Goal: Task Accomplishment & Management: Manage account settings

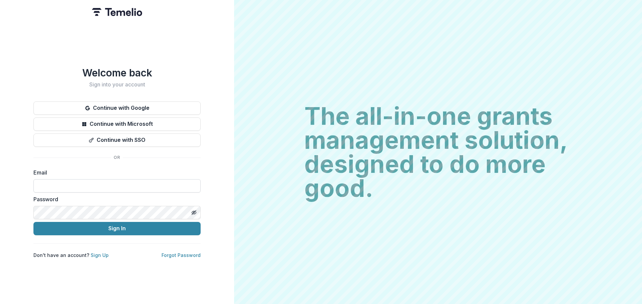
click at [68, 181] on input at bounding box center [116, 185] width 167 height 13
type input "**********"
click at [33, 222] on button "Sign In" at bounding box center [116, 228] width 167 height 13
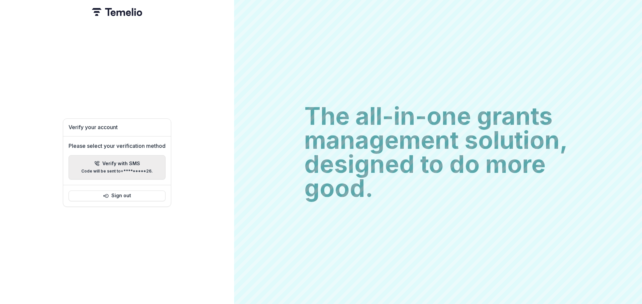
click at [123, 162] on p "Verify with SMS" at bounding box center [121, 164] width 38 height 6
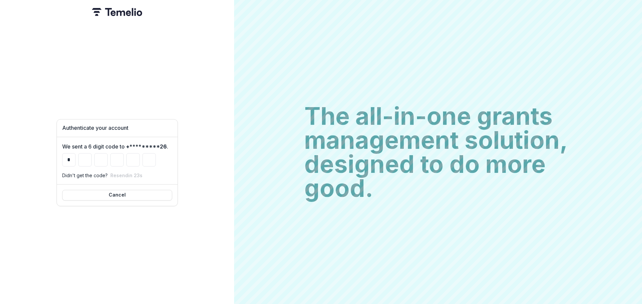
type input "*"
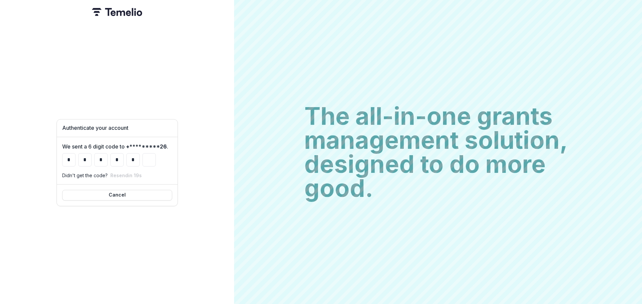
type input "*"
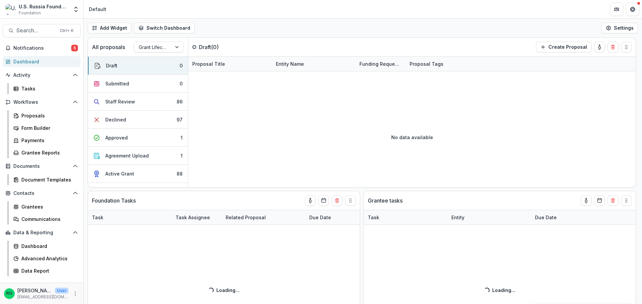
select select "******"
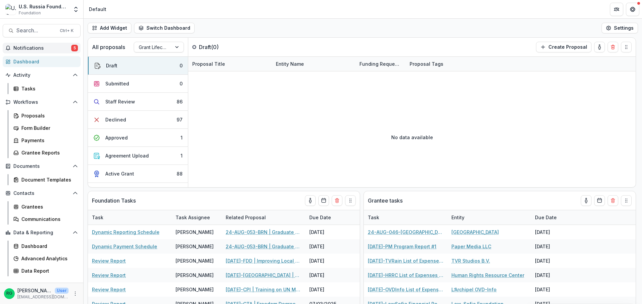
click at [33, 48] on span "Notifications" at bounding box center [42, 48] width 58 height 6
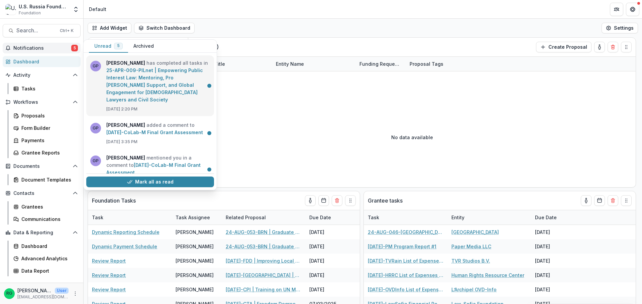
click at [137, 73] on link "25-APR-009-PILnet | Empowering Public Interest Law: Mentoring, Pro [PERSON_NAME…" at bounding box center [154, 85] width 97 height 35
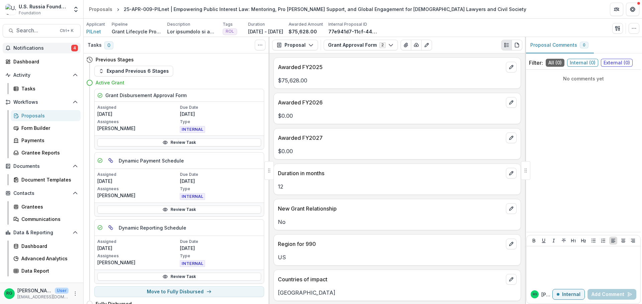
click at [34, 45] on span "Notifications" at bounding box center [42, 48] width 58 height 6
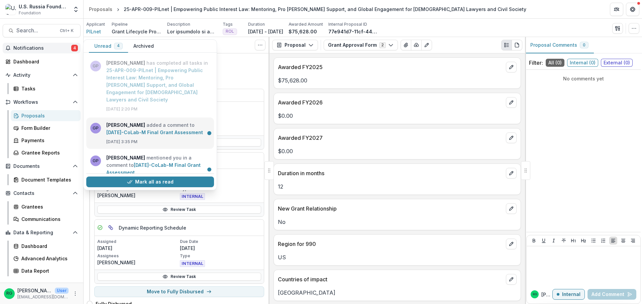
click at [151, 130] on link "[DATE]-CoLab-M Final Grant Assessment" at bounding box center [154, 133] width 97 height 6
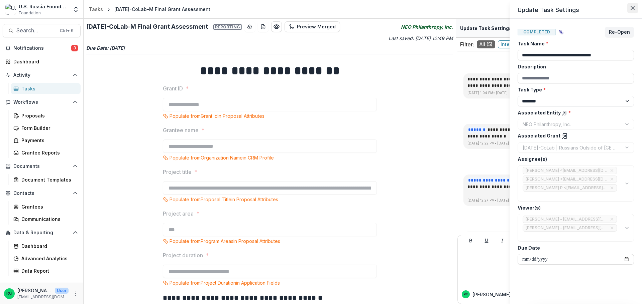
click at [633, 8] on icon "Close" at bounding box center [632, 8] width 4 height 4
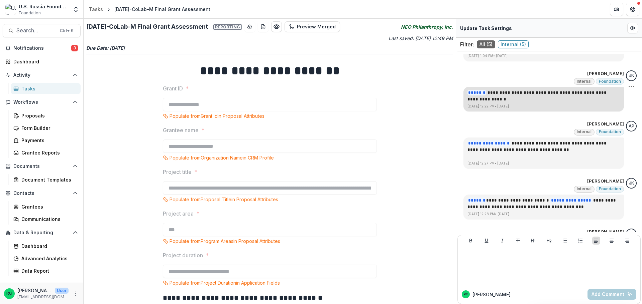
scroll to position [92, 0]
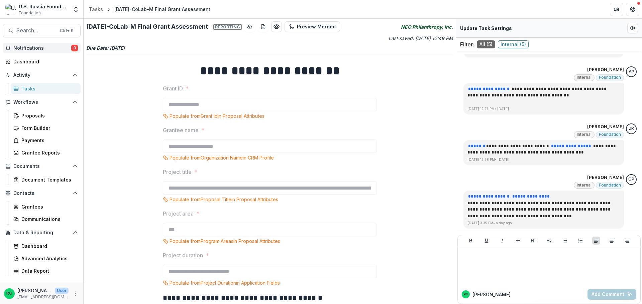
click at [31, 44] on button "Notifications 3" at bounding box center [42, 48] width 78 height 11
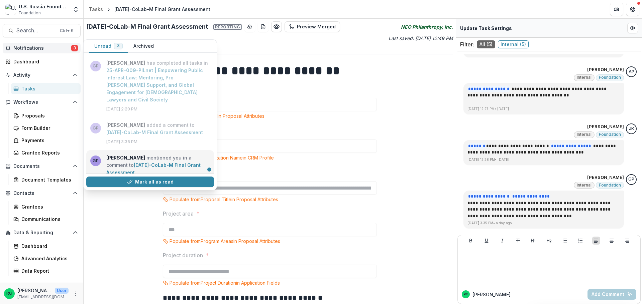
click at [138, 162] on link "[DATE]-CoLab-M Final Grant Assessment" at bounding box center [153, 168] width 94 height 13
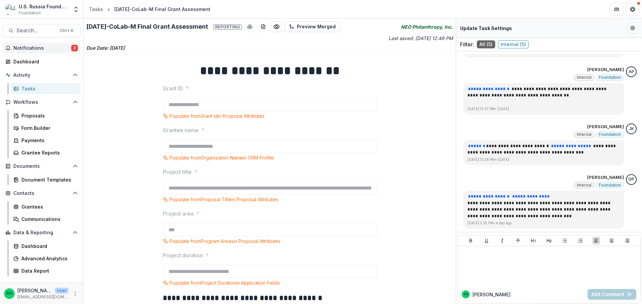
click at [34, 44] on button "Notifications 2" at bounding box center [42, 48] width 78 height 11
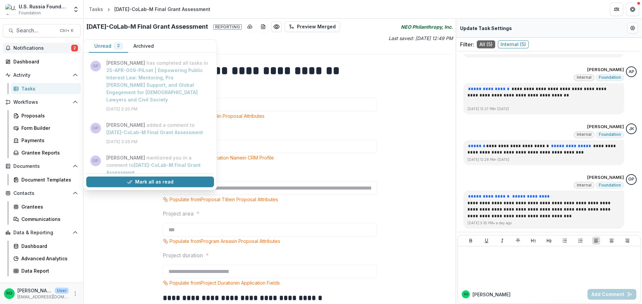
scroll to position [75, 0]
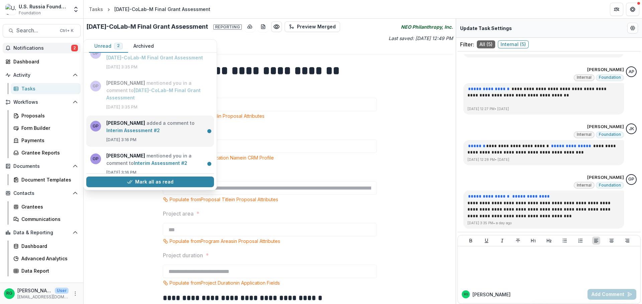
click at [126, 128] on link "Interim Assessment #2" at bounding box center [132, 131] width 53 height 6
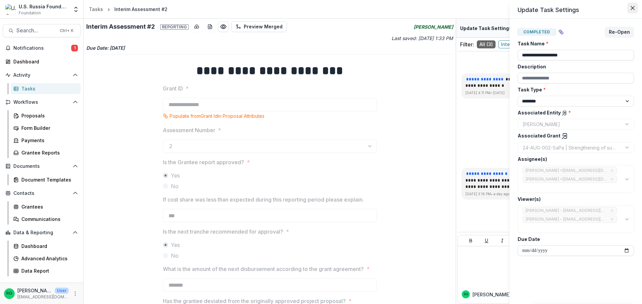
click at [635, 9] on button "Close" at bounding box center [632, 8] width 11 height 11
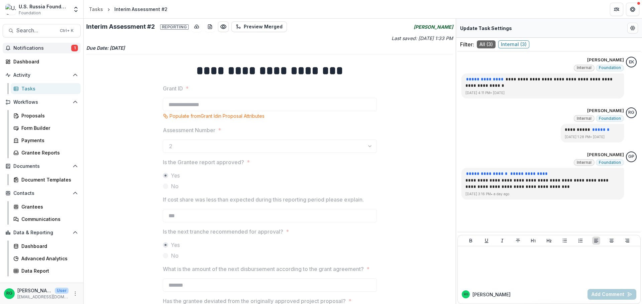
click at [39, 47] on span "Notifications" at bounding box center [42, 48] width 58 height 6
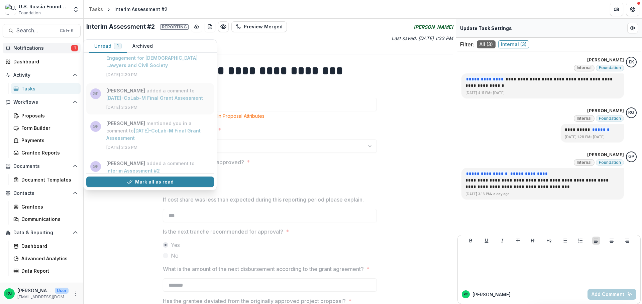
scroll to position [75, 0]
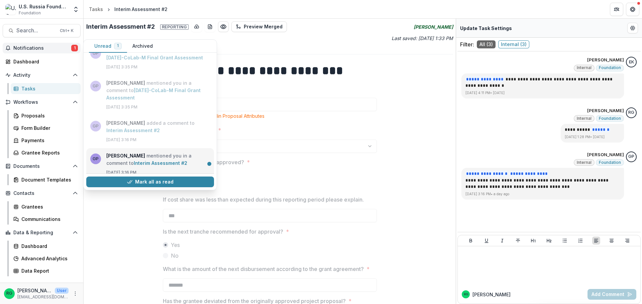
click at [134, 160] on link "Interim Assessment #2" at bounding box center [160, 163] width 53 height 6
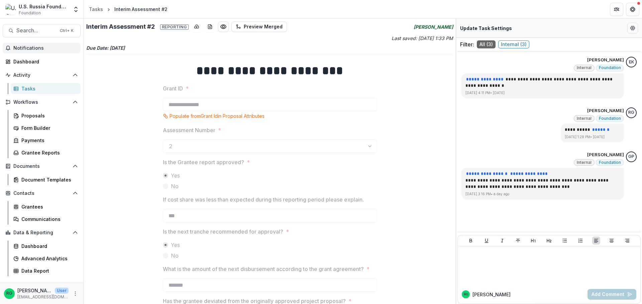
click at [20, 47] on span "Notifications" at bounding box center [45, 48] width 65 height 6
click at [31, 89] on div "Tasks" at bounding box center [48, 88] width 54 height 7
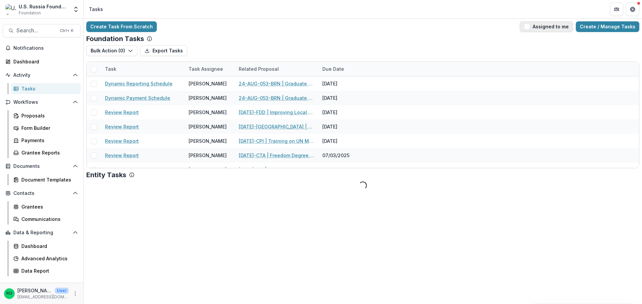
click at [530, 26] on span "button" at bounding box center [527, 27] width 6 height 6
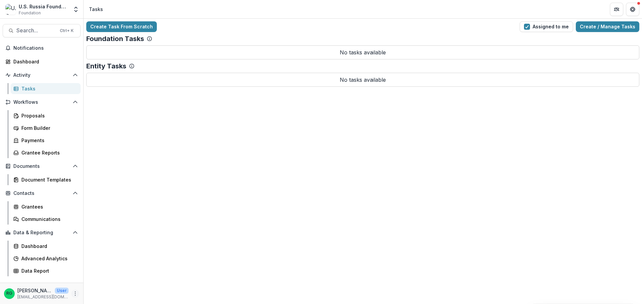
click at [74, 295] on icon "More" at bounding box center [75, 293] width 5 height 5
click at [95, 290] on button "Logout" at bounding box center [120, 290] width 72 height 11
